Goal: Information Seeking & Learning: Learn about a topic

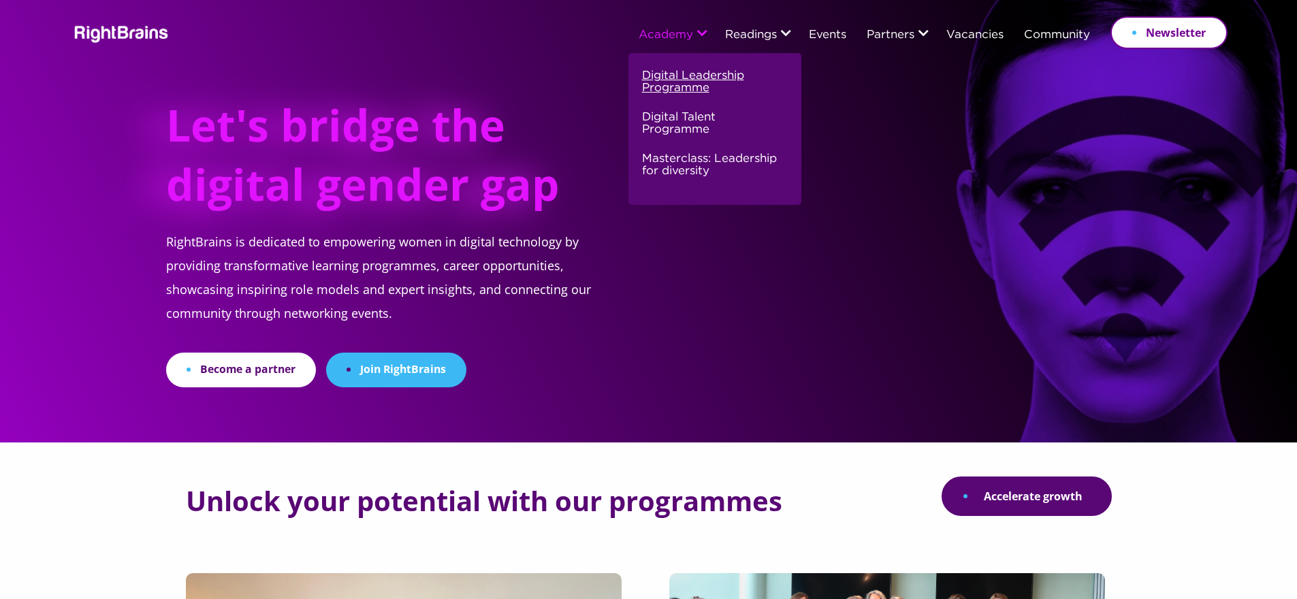
click at [684, 79] on link "Digital Leadership Programme" at bounding box center [713, 88] width 142 height 42
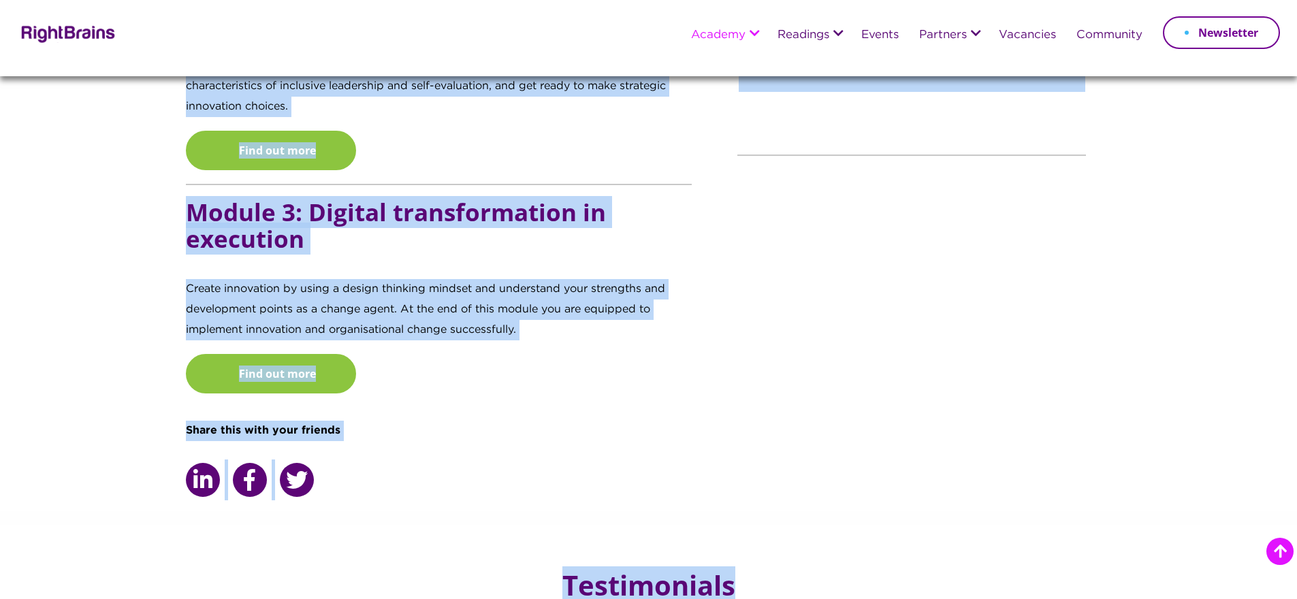
scroll to position [1759, 0]
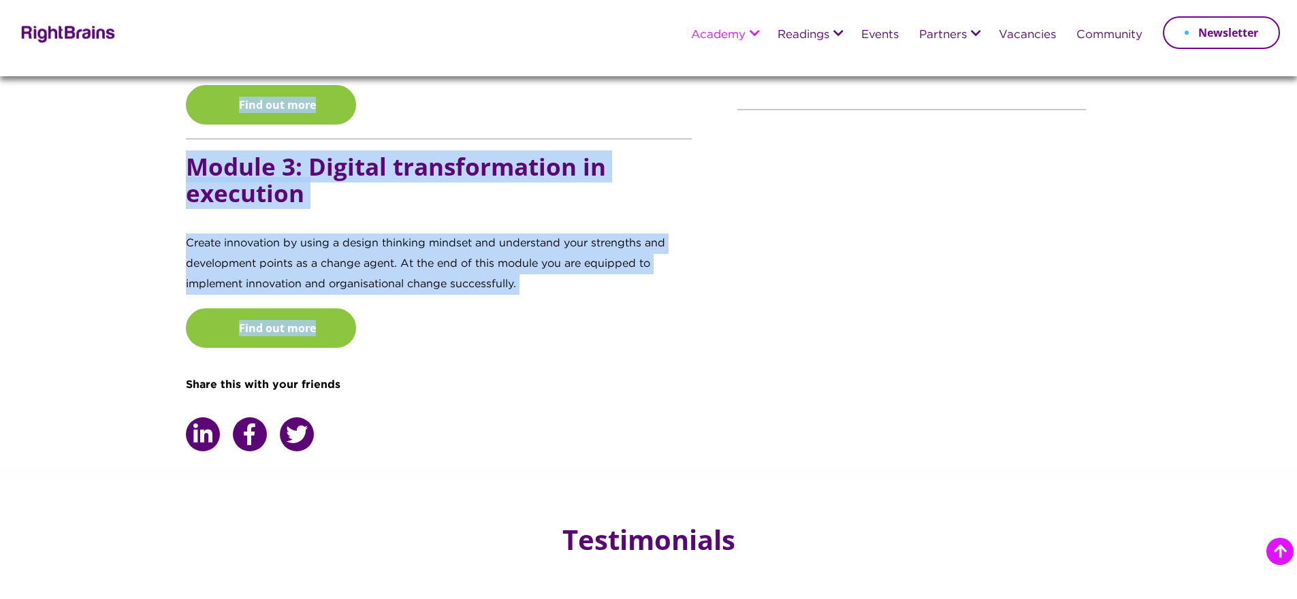
drag, startPoint x: 191, startPoint y: 183, endPoint x: 526, endPoint y: 292, distance: 352.3
copy div "Loremipsumdo sitamet consecte adip elitsed doeiusm Temporincid utla etdolore’m …"
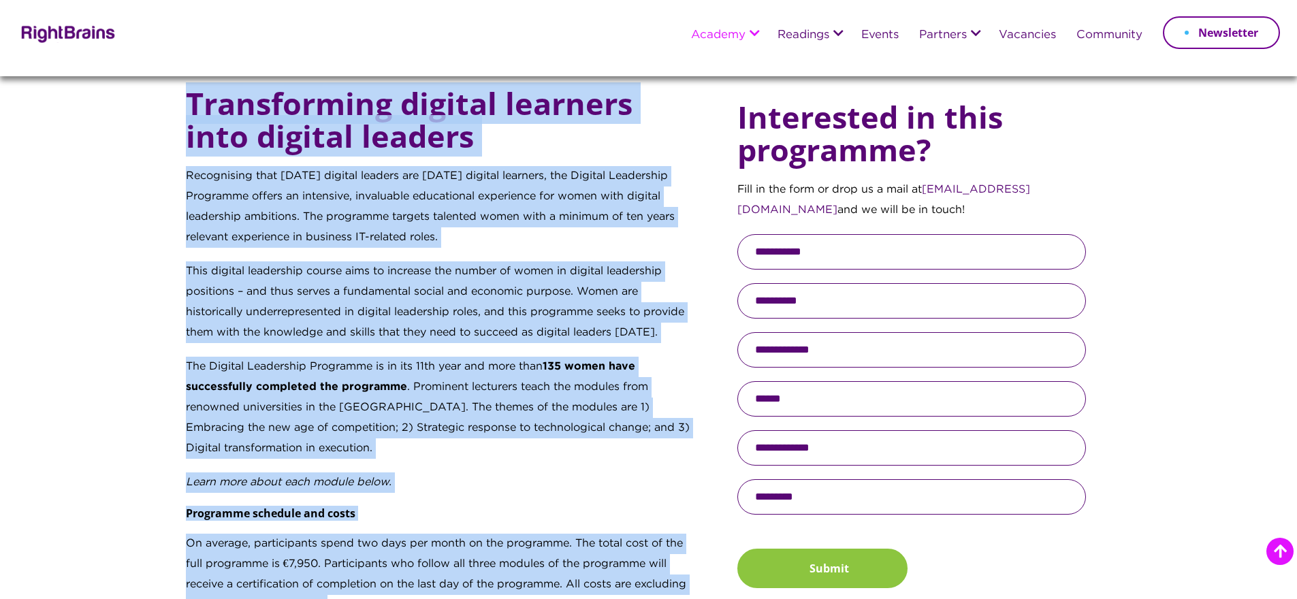
scroll to position [561, 0]
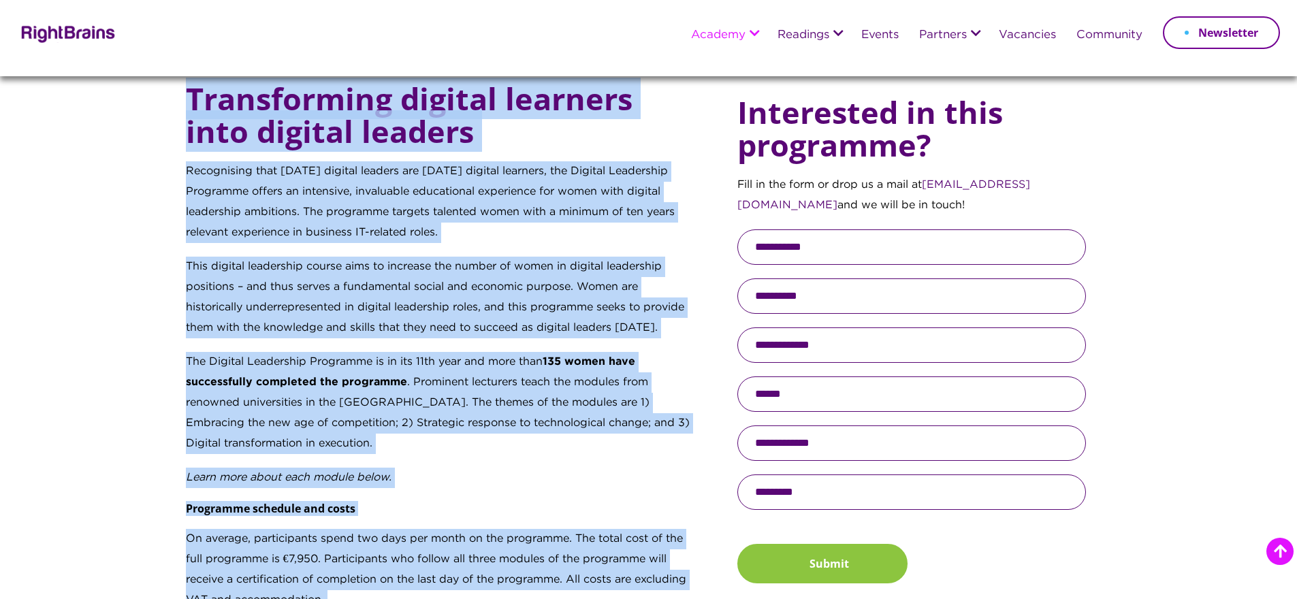
click at [381, 427] on p "The Digital Leadership Programme is in its 11th year and more than 135 women ha…" at bounding box center [439, 410] width 507 height 116
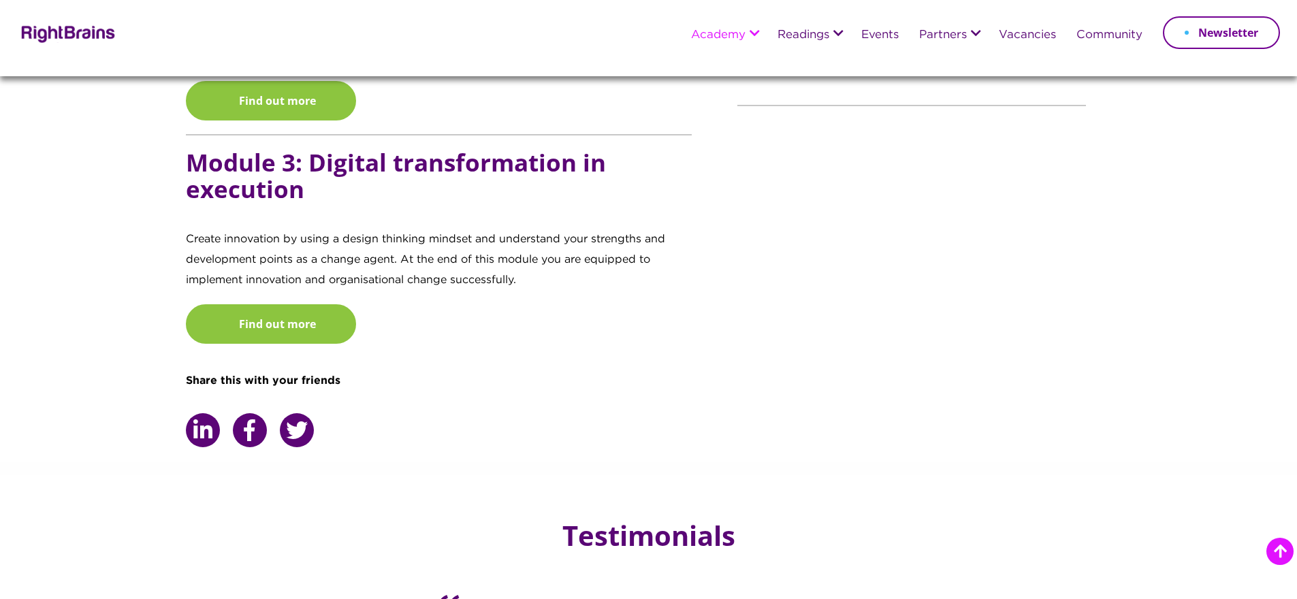
scroll to position [1771, 0]
